Goal: Information Seeking & Learning: Learn about a topic

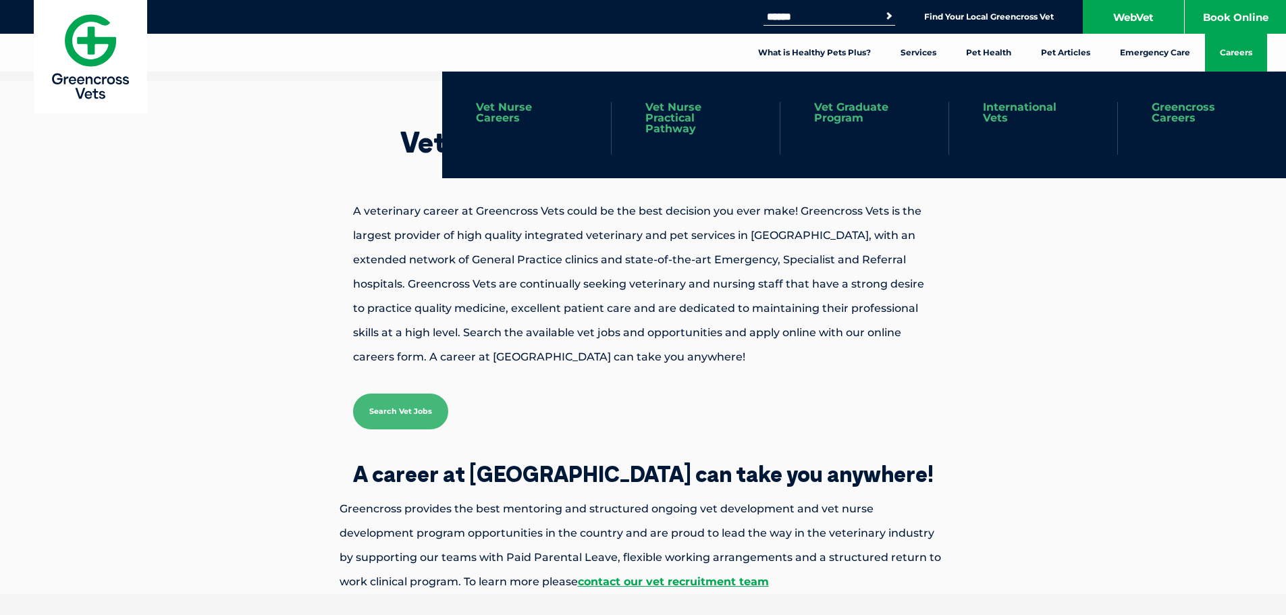
click at [847, 112] on link "Vet Graduate Program" at bounding box center [864, 113] width 101 height 22
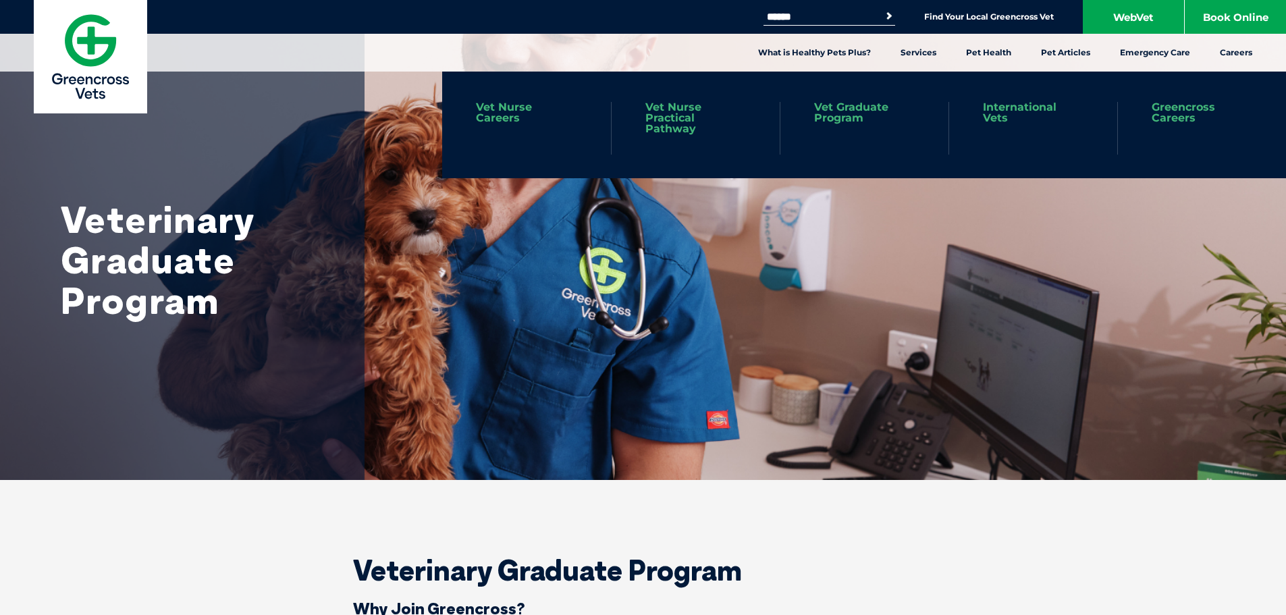
click at [1176, 111] on link "Greencross Careers" at bounding box center [1202, 113] width 101 height 22
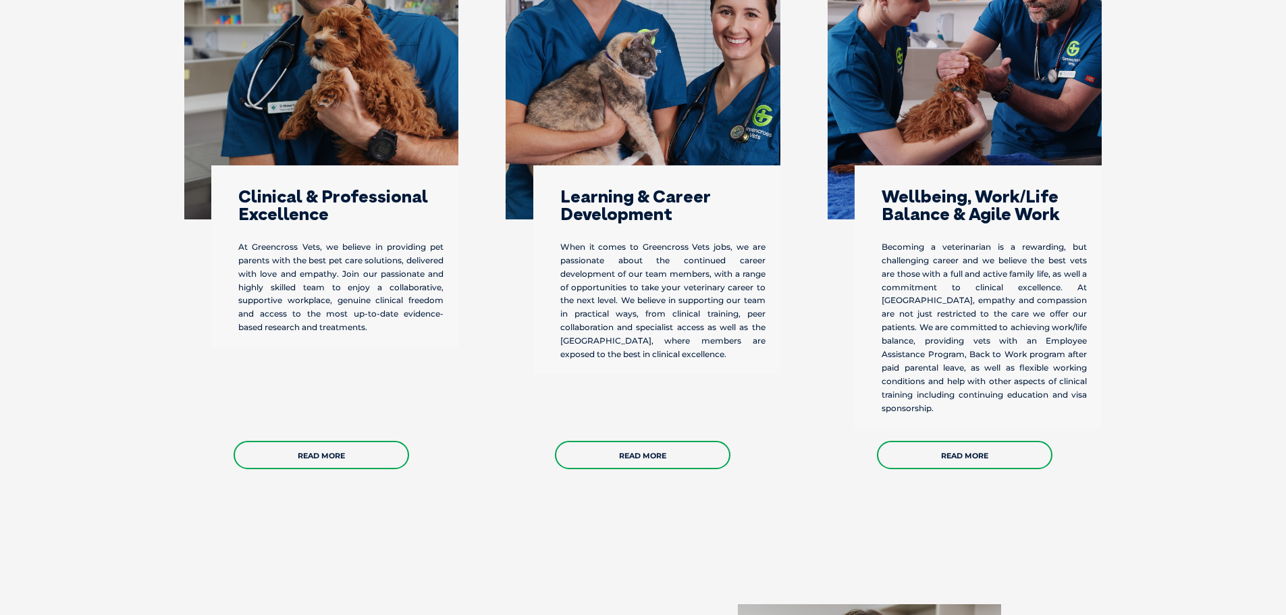
scroll to position [475, 0]
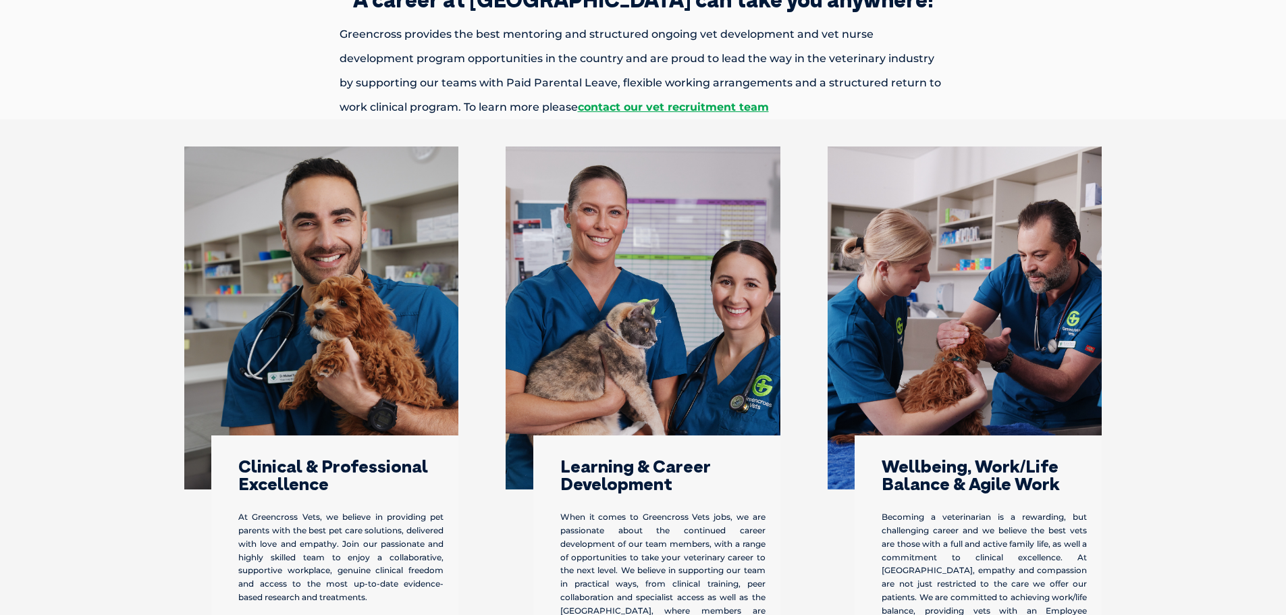
drag, startPoint x: 47, startPoint y: 141, endPoint x: 207, endPoint y: 67, distance: 175.8
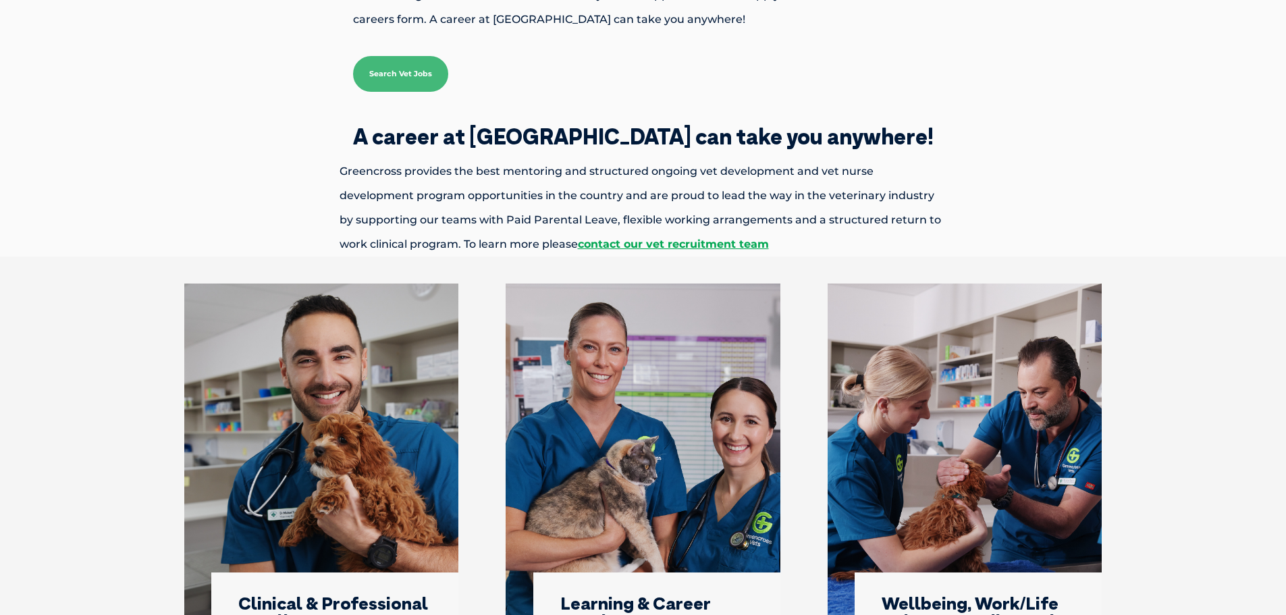
scroll to position [0, 0]
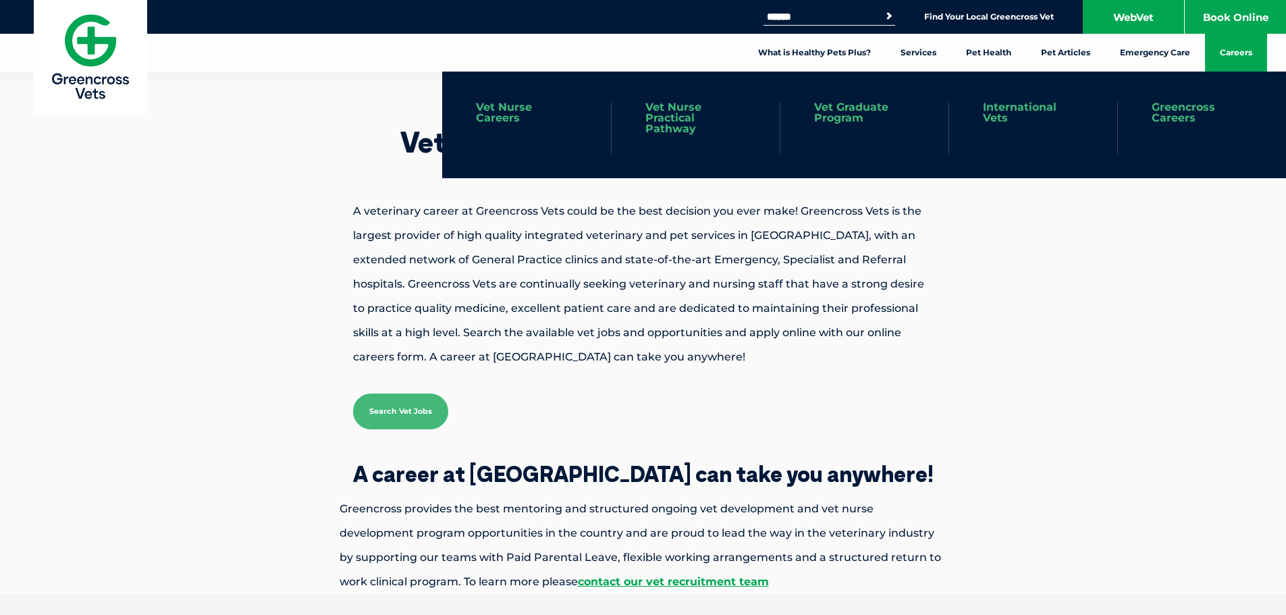
click at [678, 115] on link "Vet Nurse Practical Pathway" at bounding box center [696, 118] width 101 height 32
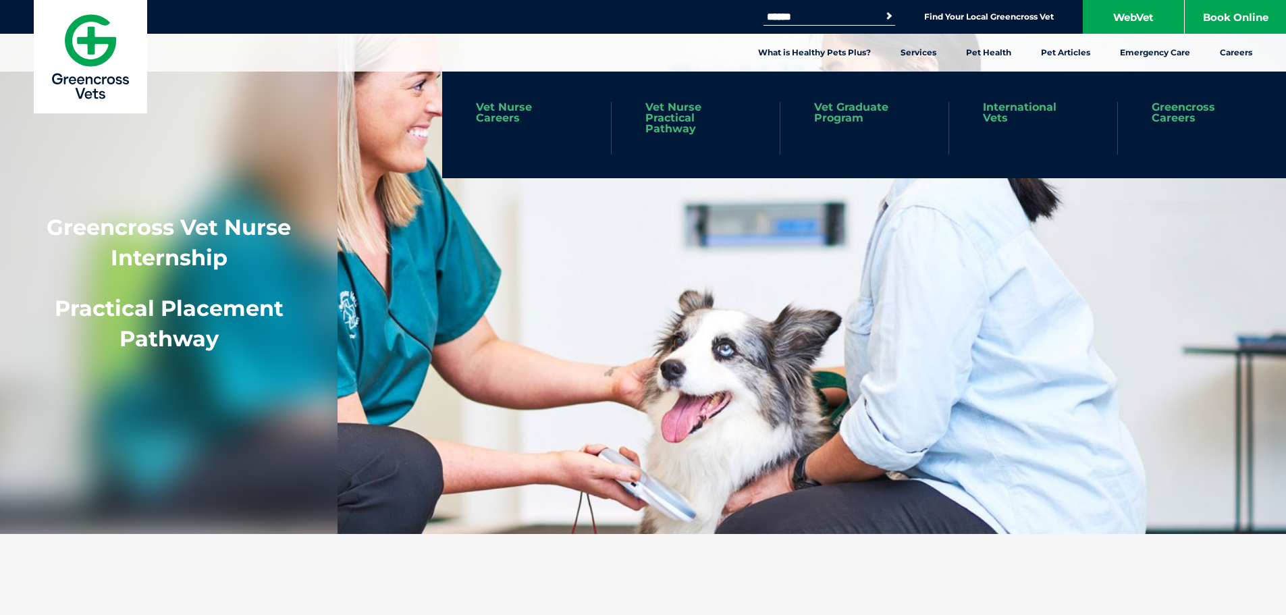
click at [1186, 109] on link "Greencross Careers" at bounding box center [1202, 113] width 101 height 22
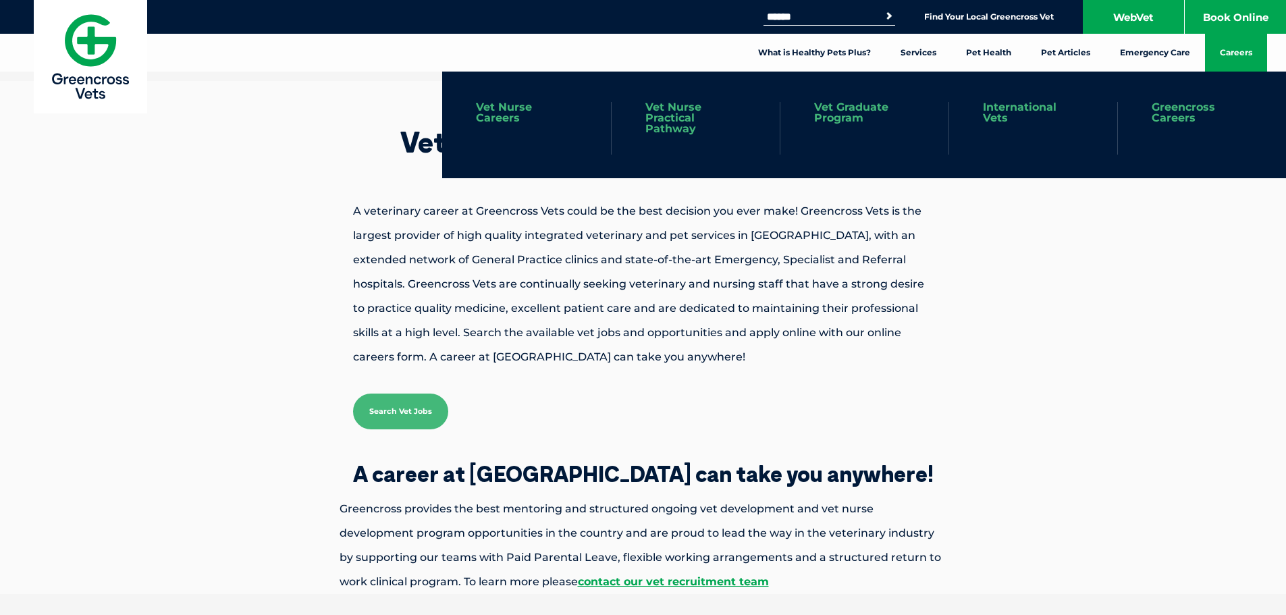
click at [495, 108] on link "Vet Nurse Careers" at bounding box center [526, 113] width 101 height 22
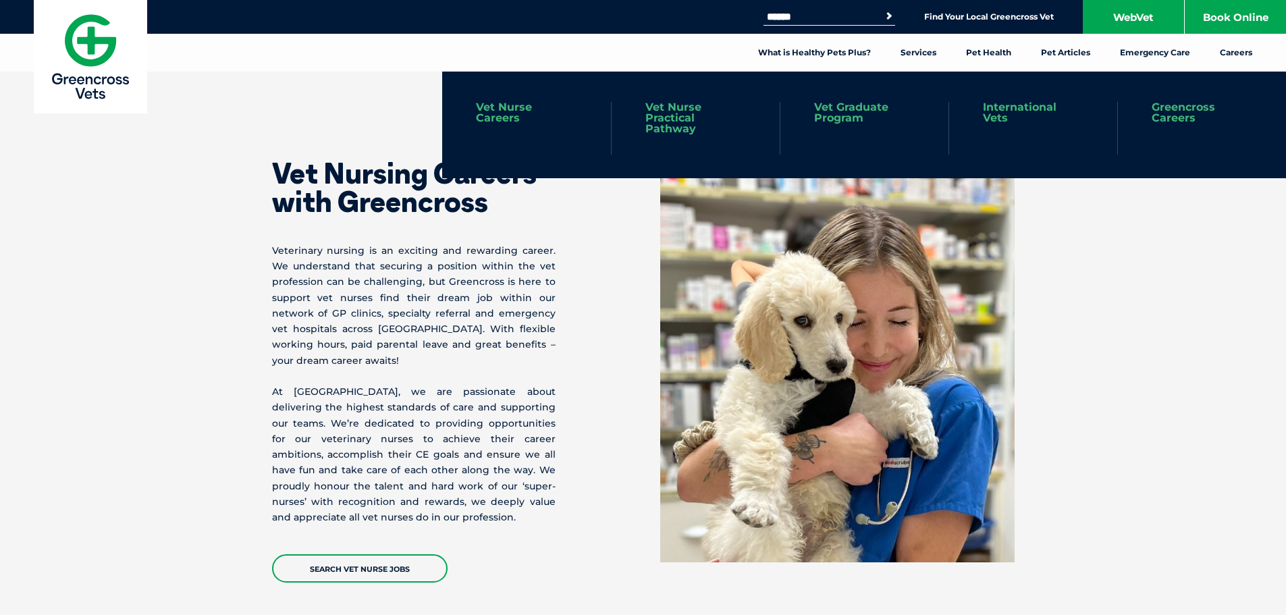
click at [1182, 112] on link "Greencross Careers" at bounding box center [1202, 113] width 101 height 22
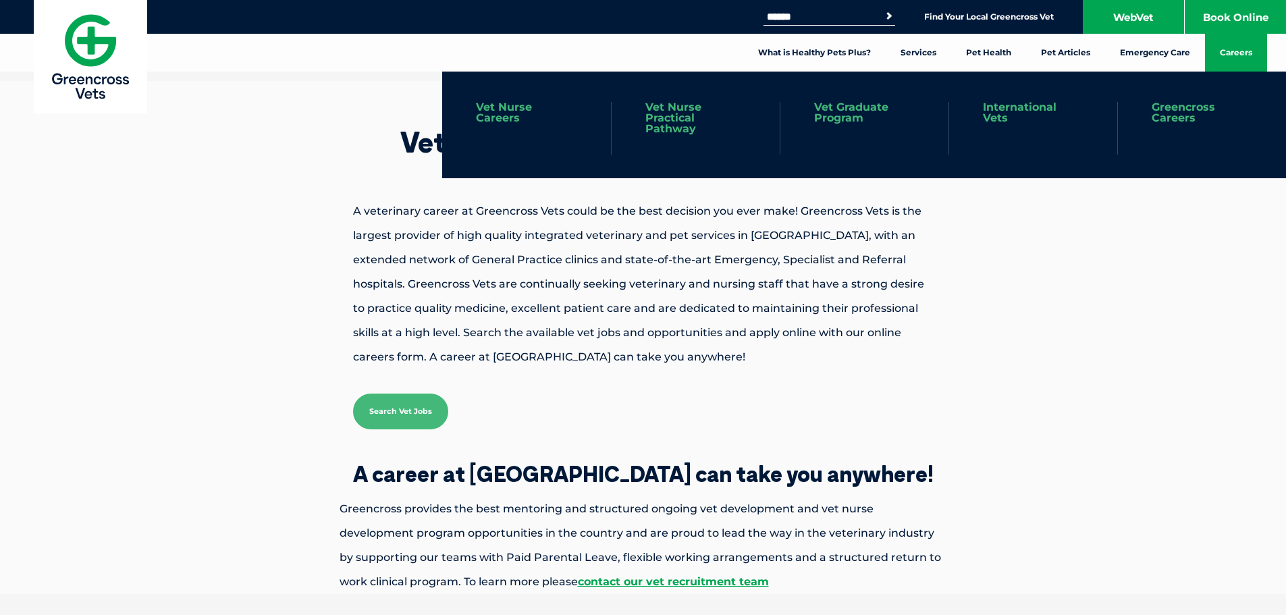
click at [677, 111] on link "Vet Nurse Practical Pathway" at bounding box center [696, 118] width 101 height 32
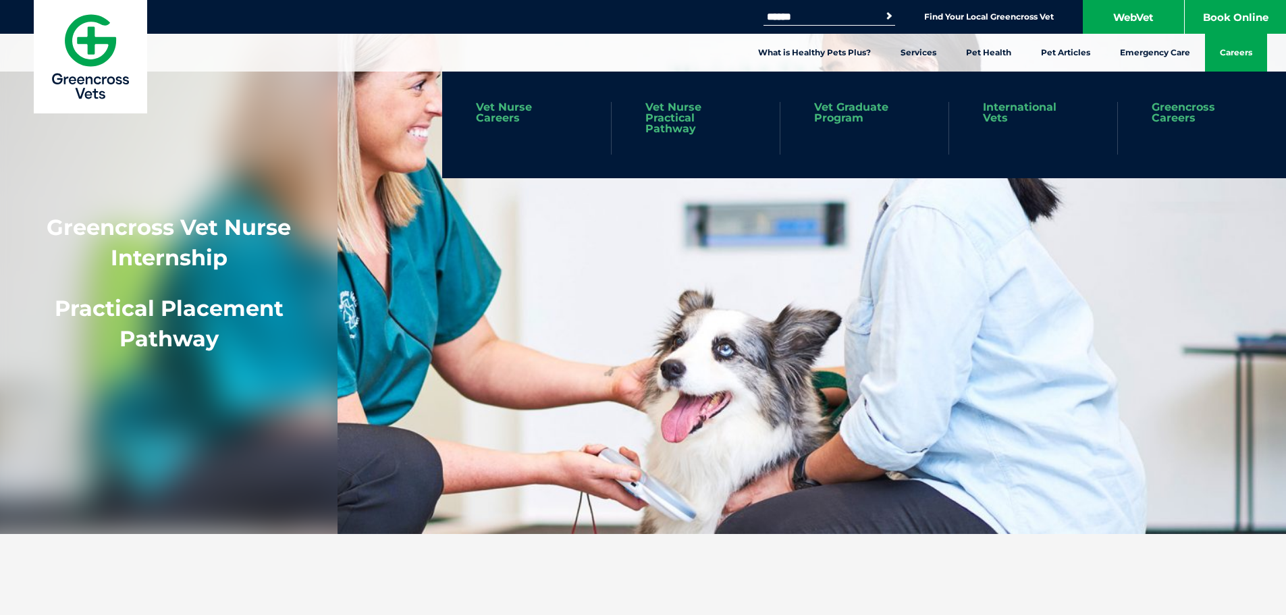
click at [1242, 54] on link "Careers" at bounding box center [1236, 53] width 62 height 38
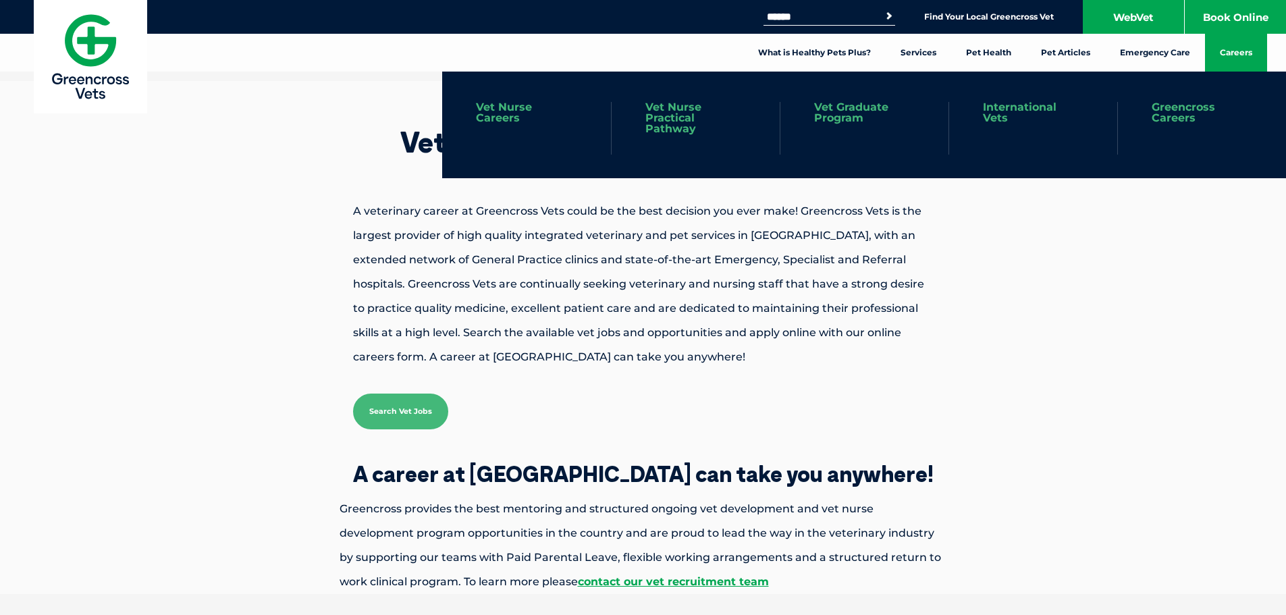
click at [843, 111] on link "Vet Graduate Program" at bounding box center [864, 113] width 101 height 22
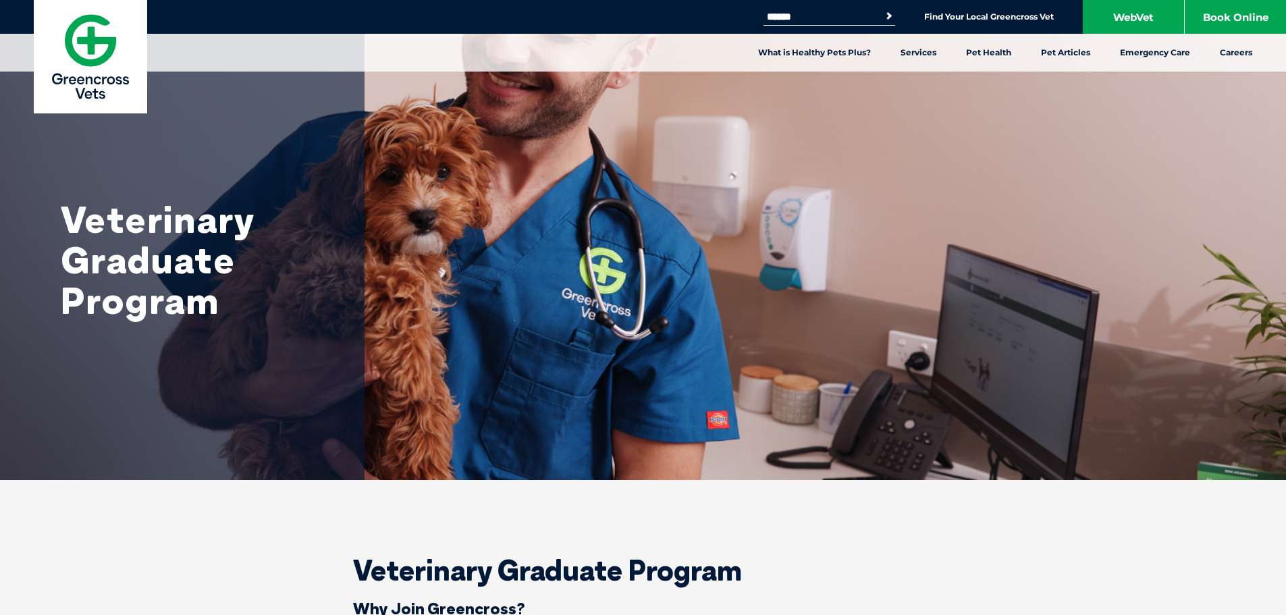
click at [81, 25] on img at bounding box center [90, 56] width 113 height 113
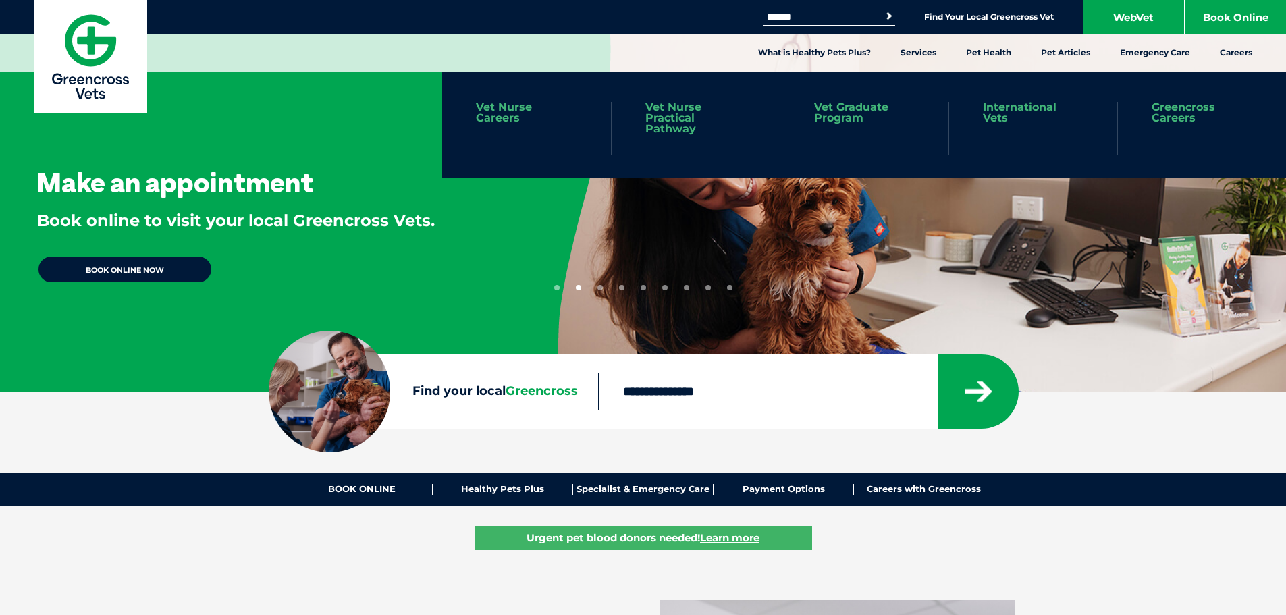
click at [842, 115] on link "Vet Graduate Program" at bounding box center [864, 113] width 101 height 22
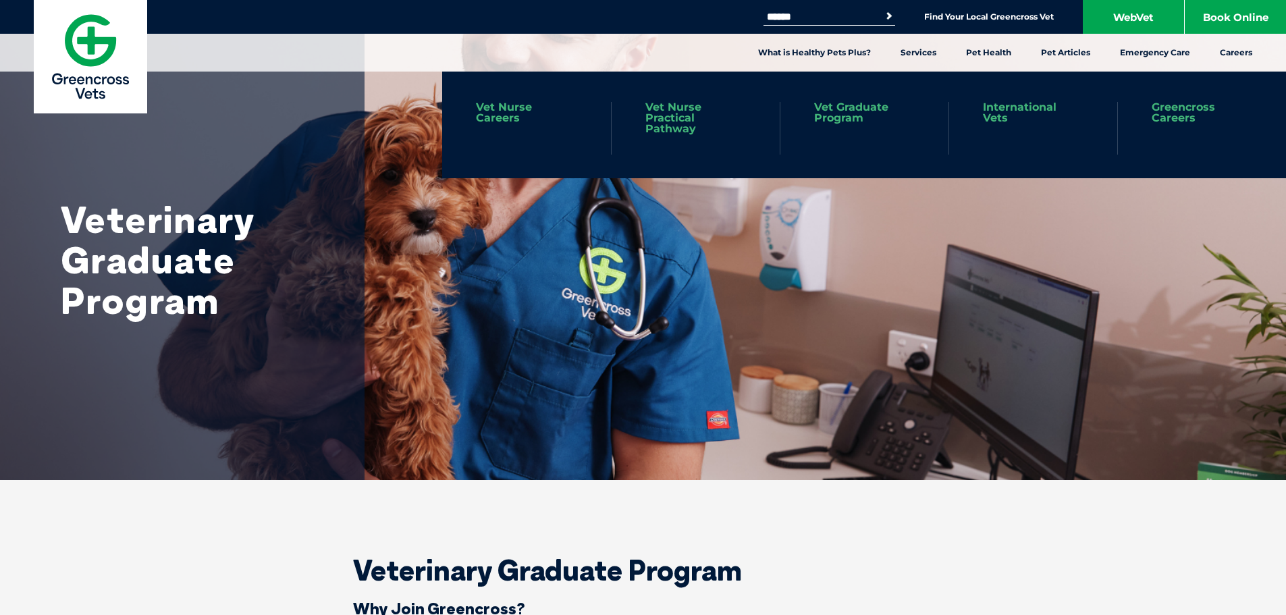
click at [513, 104] on link "Vet Nurse Careers" at bounding box center [526, 113] width 101 height 22
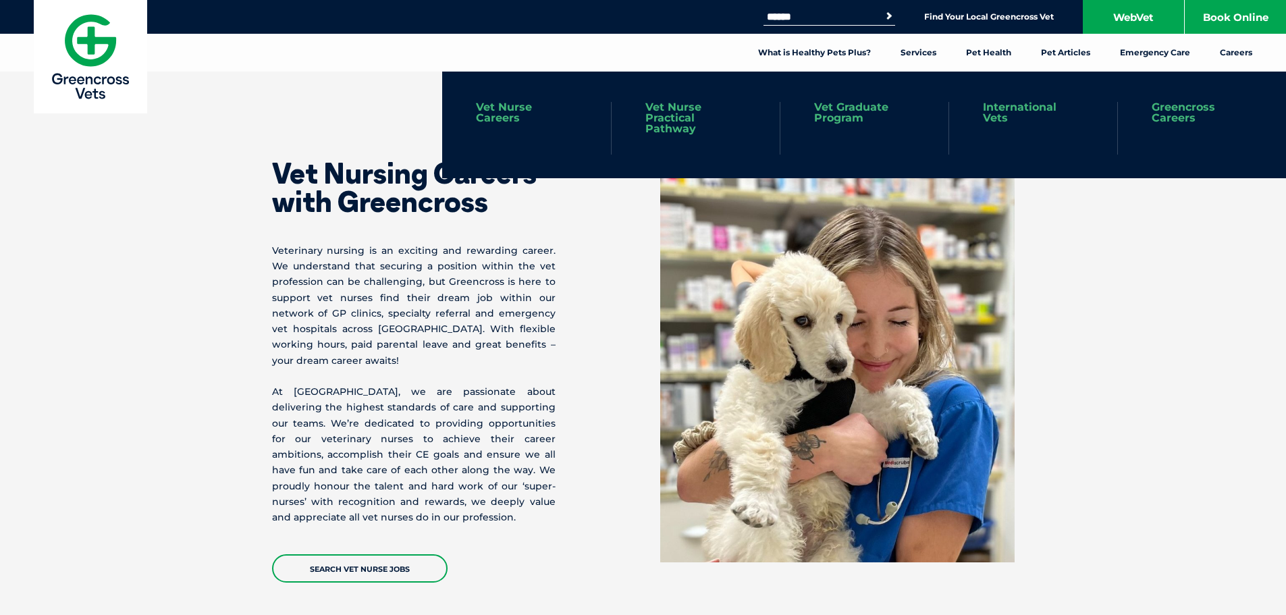
click at [996, 112] on link "International Vets" at bounding box center [1033, 113] width 101 height 22
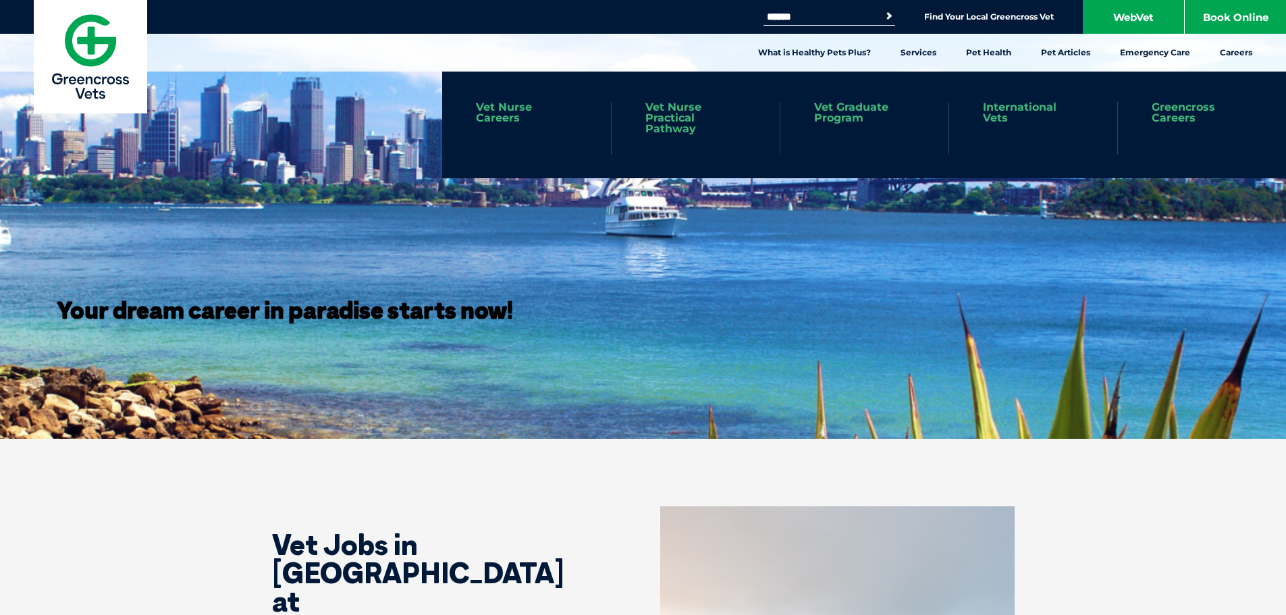
click at [1176, 113] on link "Greencross Careers" at bounding box center [1202, 113] width 101 height 22
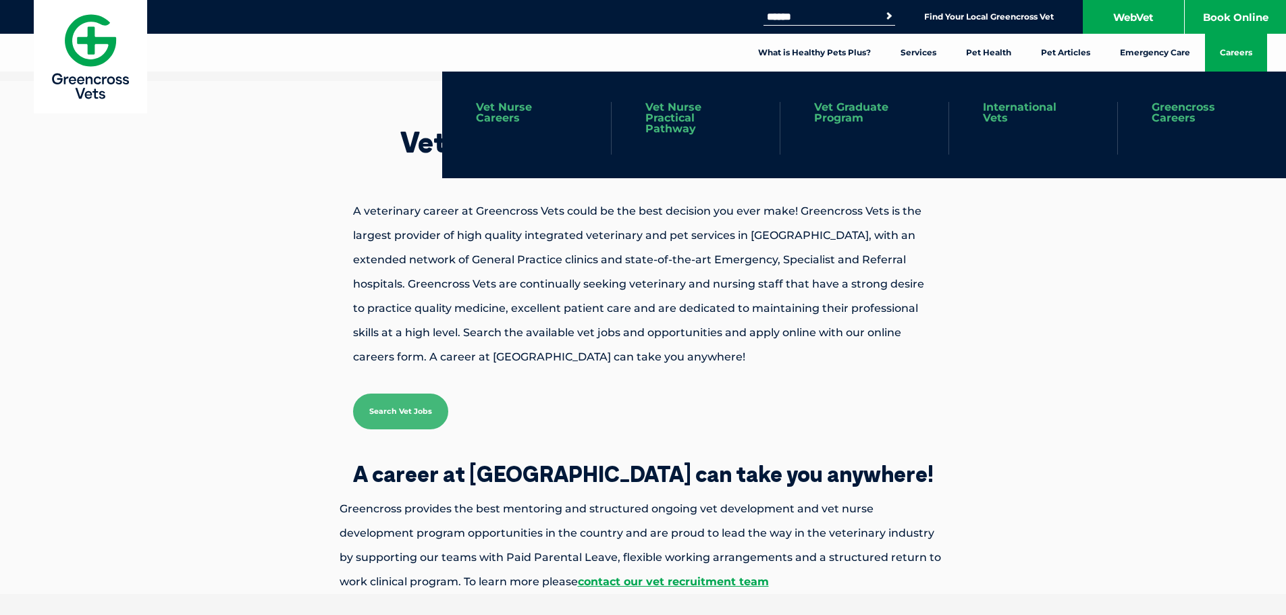
click at [827, 105] on link "Vet Graduate Program" at bounding box center [864, 113] width 101 height 22
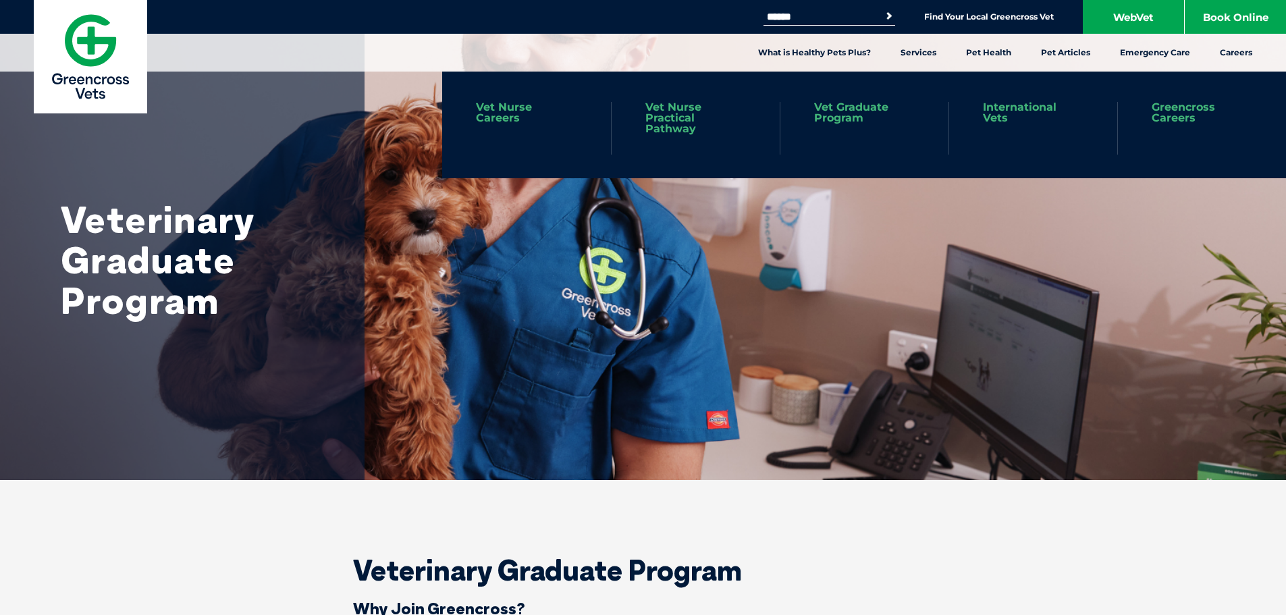
click at [666, 111] on link "Vet Nurse Practical Pathway" at bounding box center [696, 118] width 101 height 32
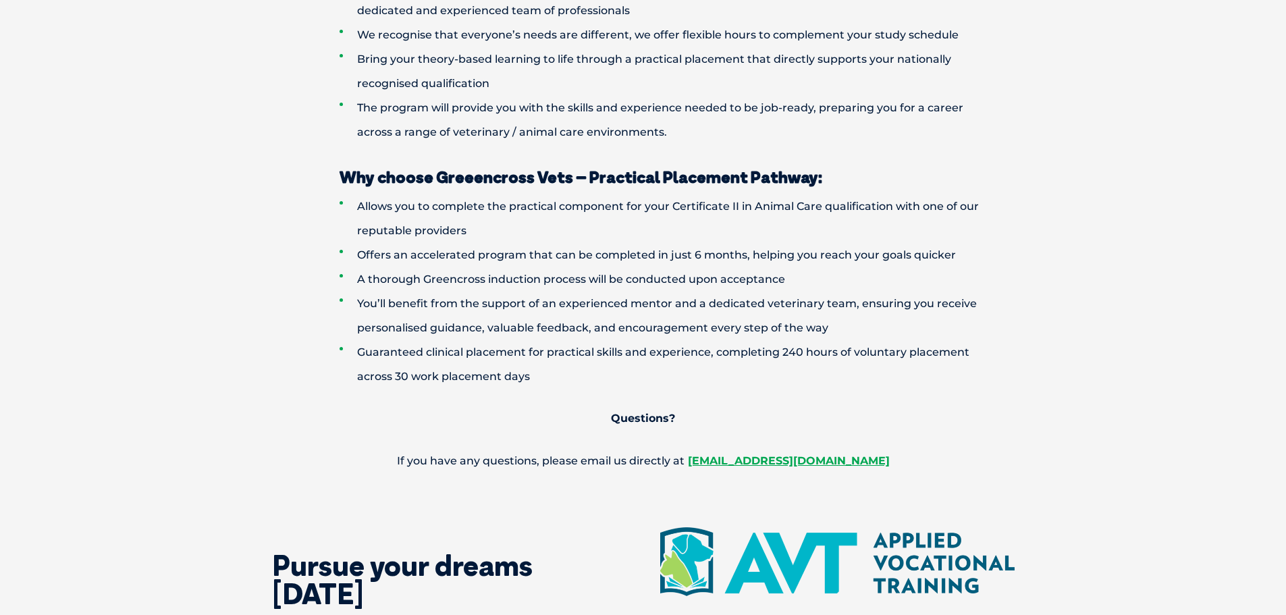
scroll to position [1215, 0]
